Goal: Find specific page/section: Find specific page/section

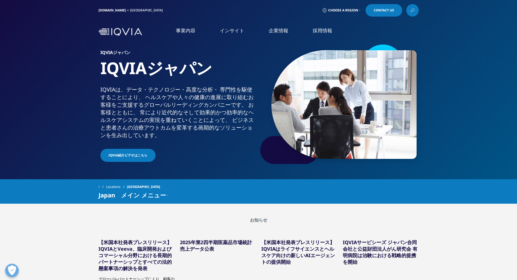
click at [283, 33] on link "企業情報" at bounding box center [279, 30] width 20 height 7
click at [25, 71] on link "概要" at bounding box center [105, 68] width 165 height 6
